Goal: Transaction & Acquisition: Purchase product/service

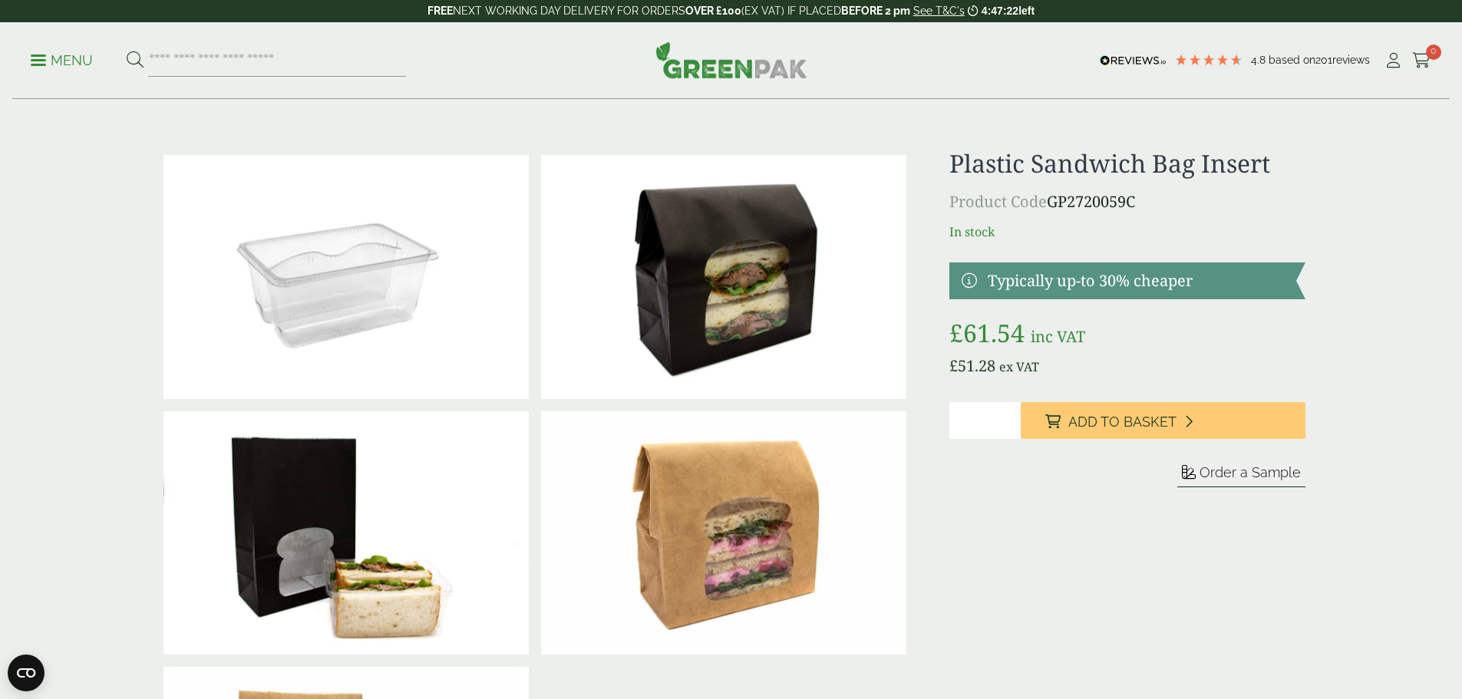
click at [1049, 541] on div "Plastic Sandwich Bag Insert Product Code GP2720059C In stock Typically up-to 30…" at bounding box center [1126, 533] width 355 height 768
click at [196, 72] on input "search" at bounding box center [277, 60] width 258 height 32
type input "*"
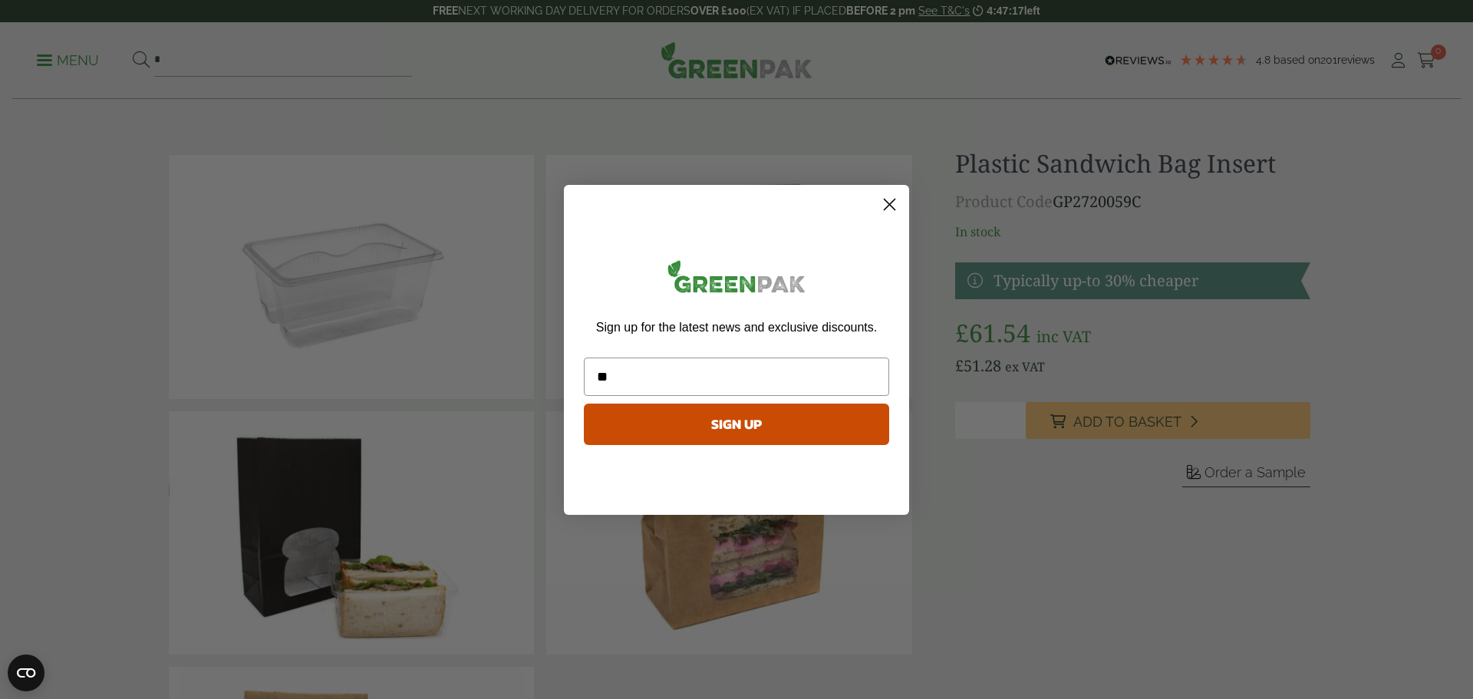
type input "*"
click at [874, 202] on div "Sign up for the latest news and exclusive discounts. SIGN UP" at bounding box center [736, 353] width 315 height 307
click at [887, 205] on circle "Close dialog" at bounding box center [889, 203] width 25 height 25
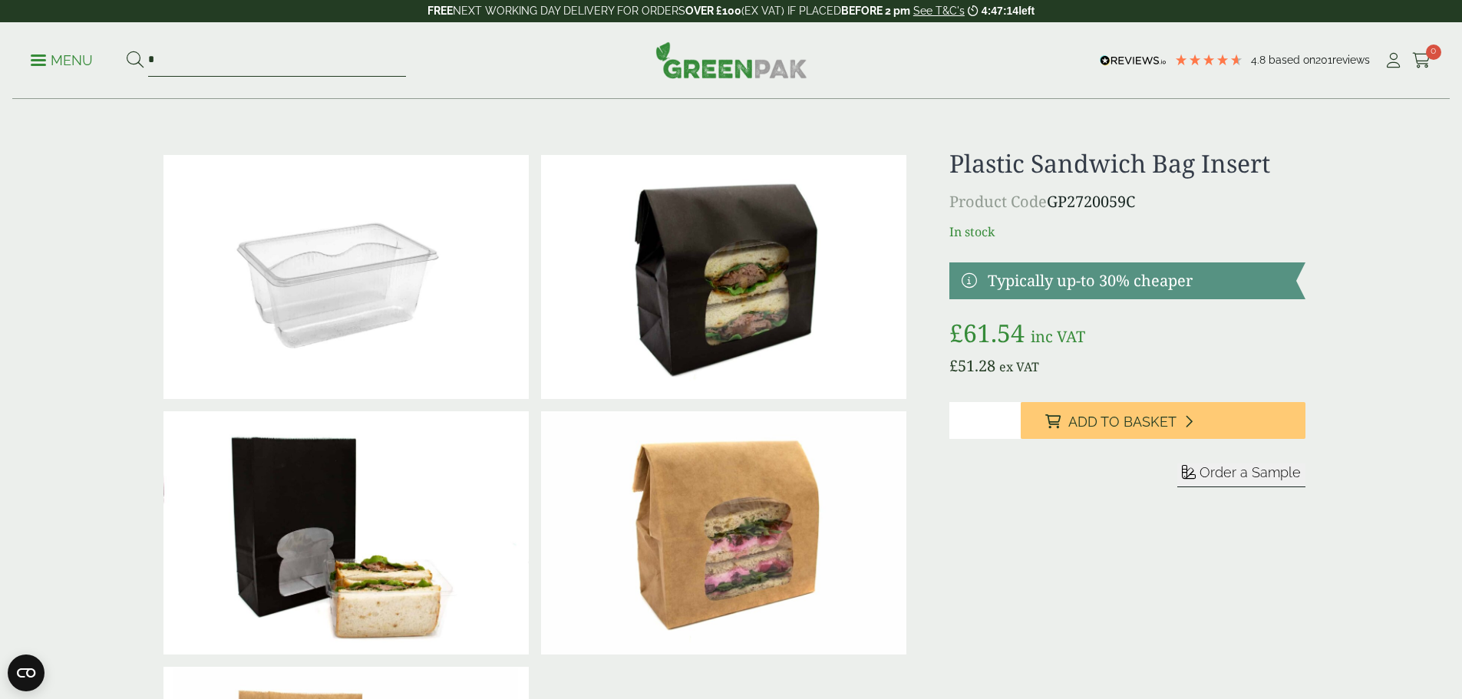
click at [264, 63] on input "*" at bounding box center [277, 60] width 258 height 32
type input "**********"
click at [127, 51] on button at bounding box center [135, 61] width 17 height 20
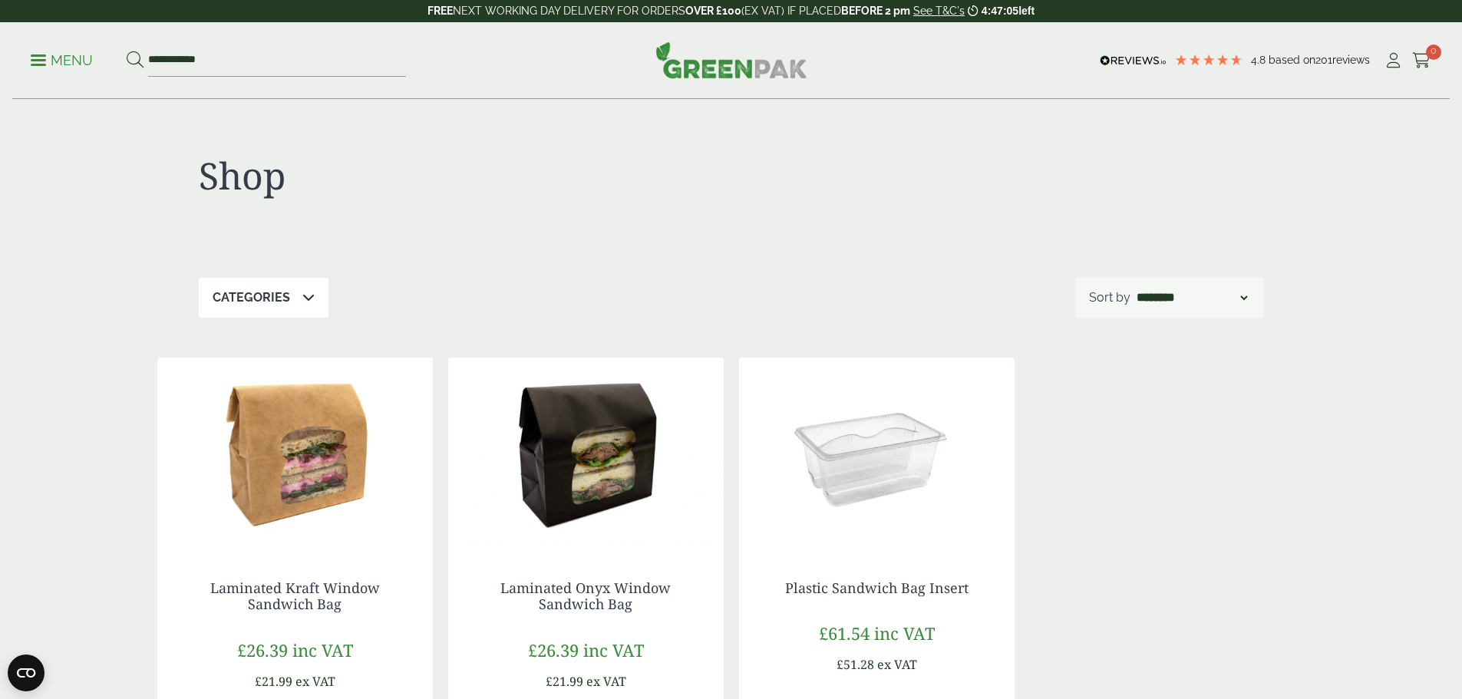
click at [1138, 446] on div "Laminated Kraft Window Sandwich Bag £26.39 inc VAT £21.99 ex VAT Case qty: 250 …" at bounding box center [731, 604] width 1148 height 493
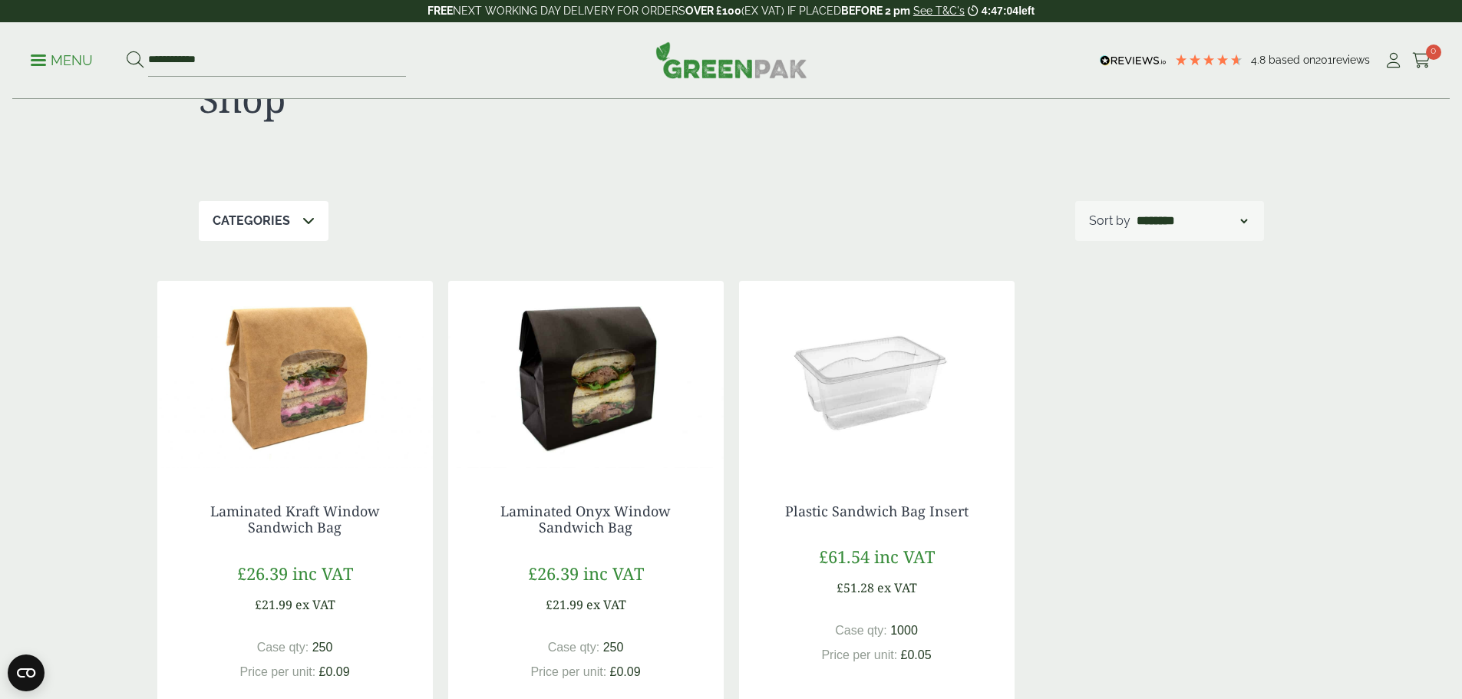
scroll to position [153, 0]
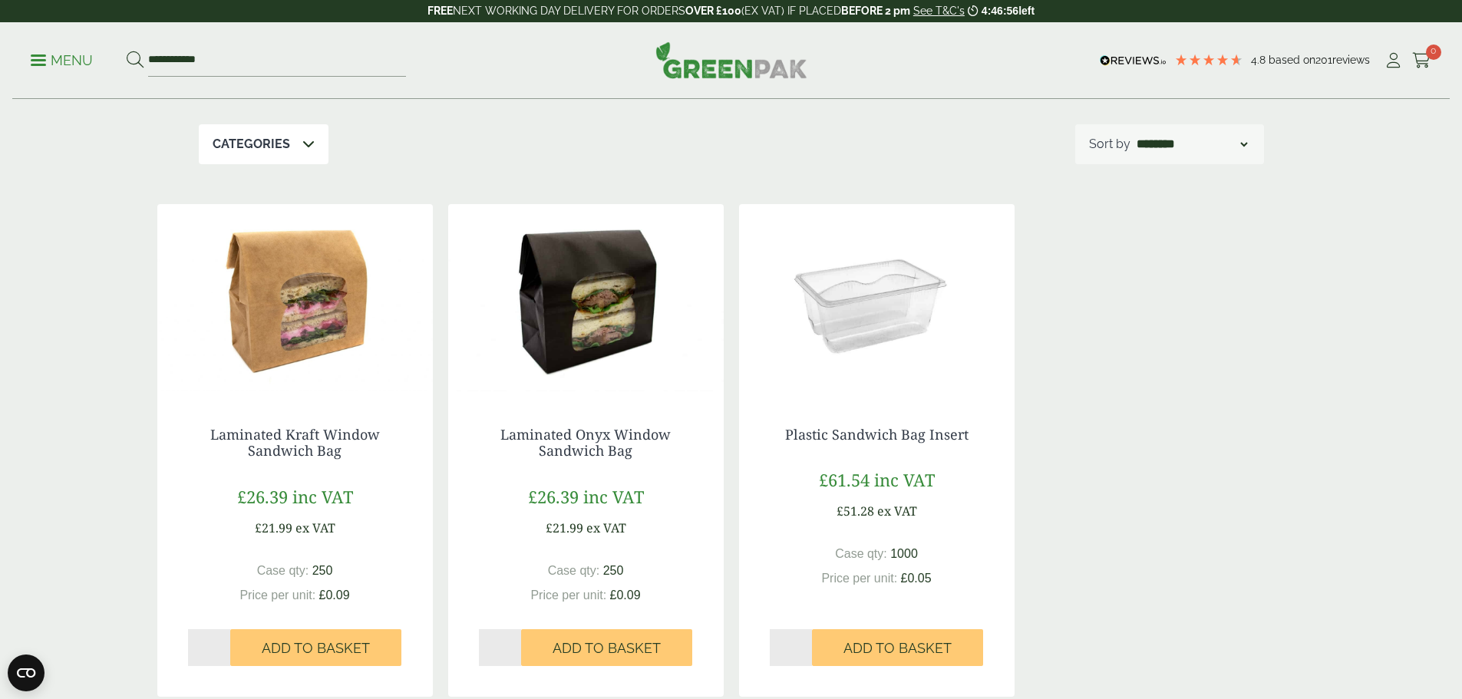
click at [1113, 364] on div "Laminated Kraft Window Sandwich Bag £26.39 inc VAT £21.99 ex VAT Case qty: 250 …" at bounding box center [731, 450] width 1148 height 493
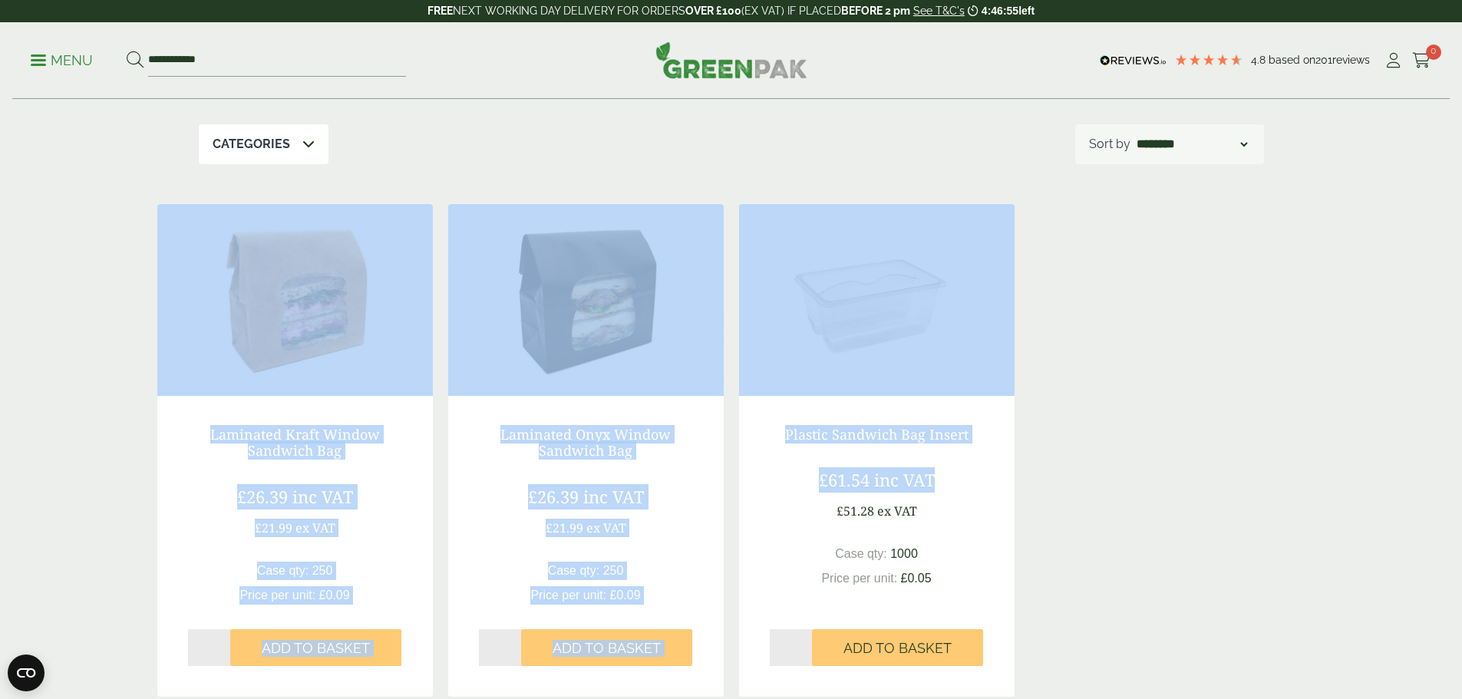
drag, startPoint x: 1102, startPoint y: 506, endPoint x: 44, endPoint y: 350, distance: 1069.5
click at [44, 350] on div "Shop Categories Bags (3) Bags & Wraps (3) Film Fronted Bags (2) Sandwich & Wrap…" at bounding box center [731, 367] width 1462 height 842
click at [128, 360] on div "Shop Categories Bags (3) Bags & Wraps (3) Film Fronted Bags (2) Sandwich & Wrap…" at bounding box center [731, 367] width 1462 height 842
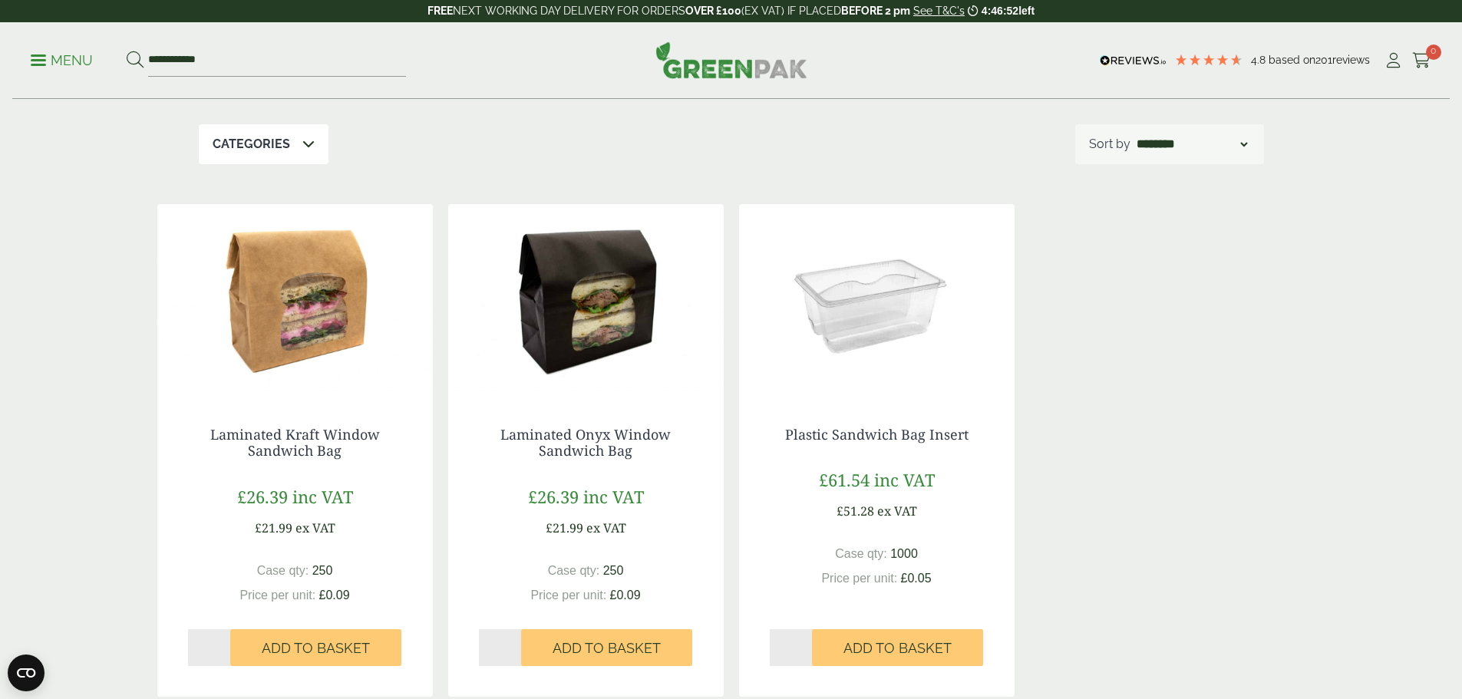
drag, startPoint x: 113, startPoint y: 420, endPoint x: 1049, endPoint y: 617, distance: 956.4
click at [1043, 621] on div "Shop Categories Bags (3) Bags & Wraps (3) Film Fronted Bags (2) Sandwich & Wrap…" at bounding box center [731, 367] width 1462 height 842
click at [1084, 609] on div "Laminated Kraft Window Sandwich Bag £26.39 inc VAT £21.99 ex VAT Case qty: 250 …" at bounding box center [731, 450] width 1148 height 493
click at [1093, 569] on div "Laminated Kraft Window Sandwich Bag £26.39 inc VAT £21.99 ex VAT Case qty: 250 …" at bounding box center [731, 450] width 1148 height 493
drag, startPoint x: 1205, startPoint y: 425, endPoint x: 1179, endPoint y: 341, distance: 87.6
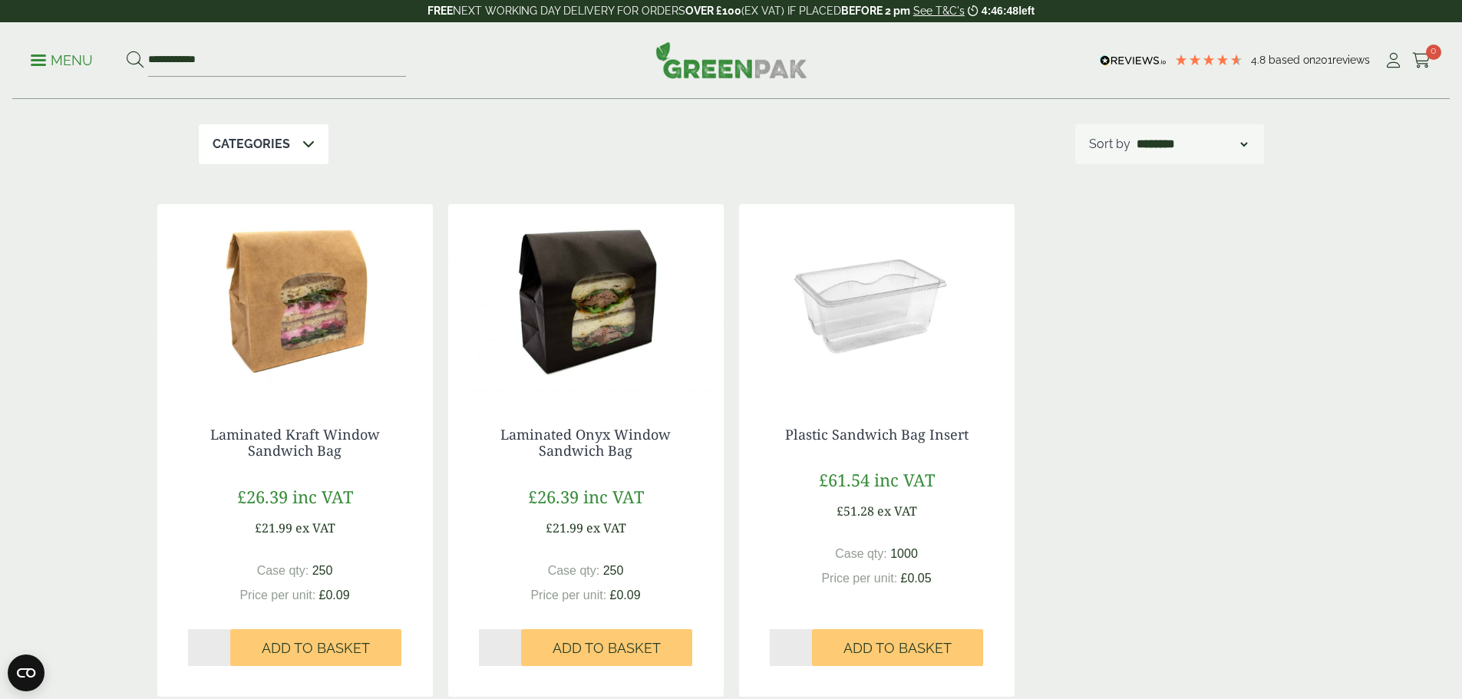
click at [1208, 416] on div "Laminated Kraft Window Sandwich Bag £26.39 inc VAT £21.99 ex VAT Case qty: 250 …" at bounding box center [731, 450] width 1148 height 493
